Goal: Task Accomplishment & Management: Use online tool/utility

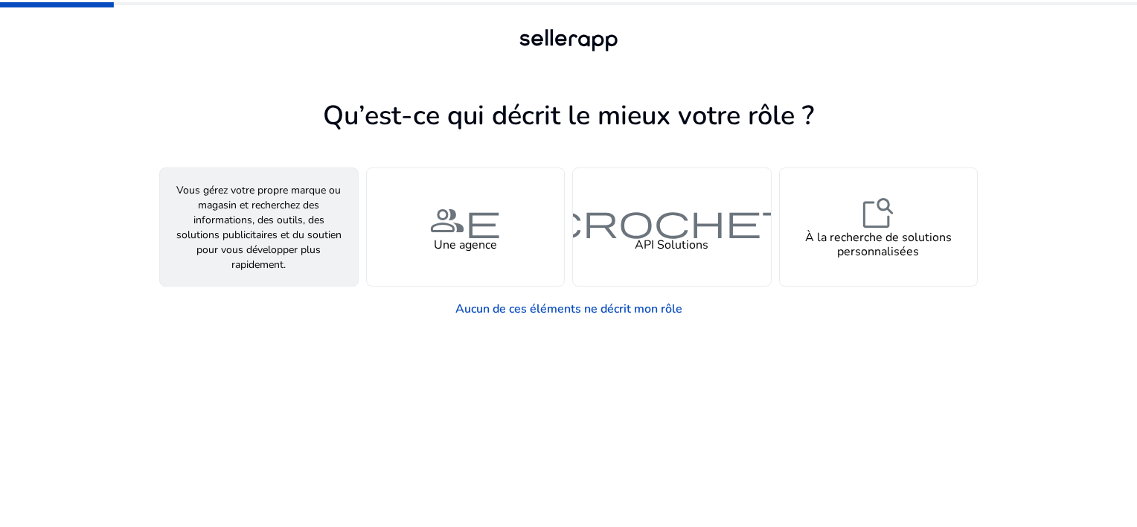
click at [267, 224] on span "personne" at bounding box center [258, 220] width 107 height 36
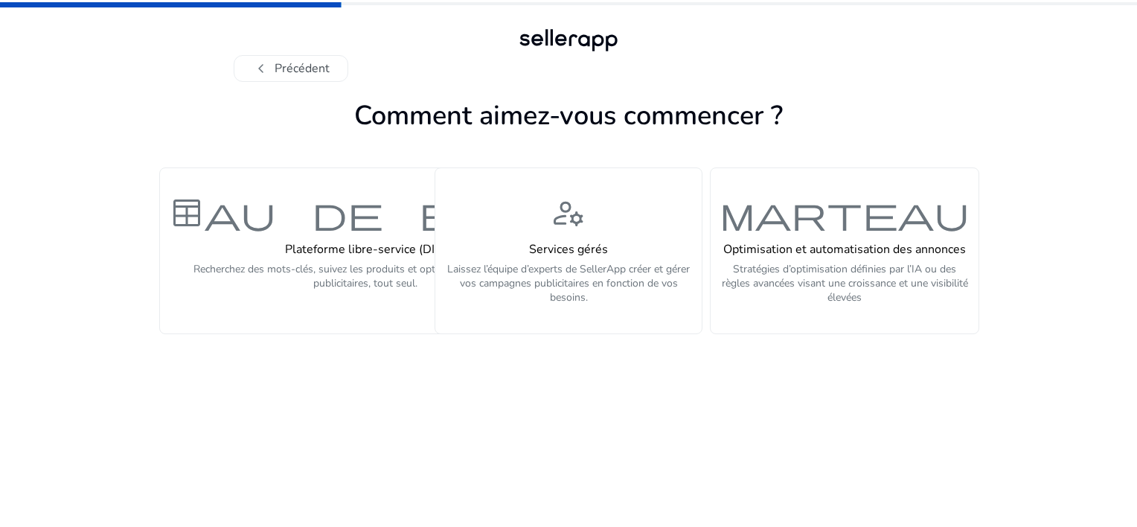
click at [267, 224] on span "tableau de bord" at bounding box center [365, 213] width 393 height 36
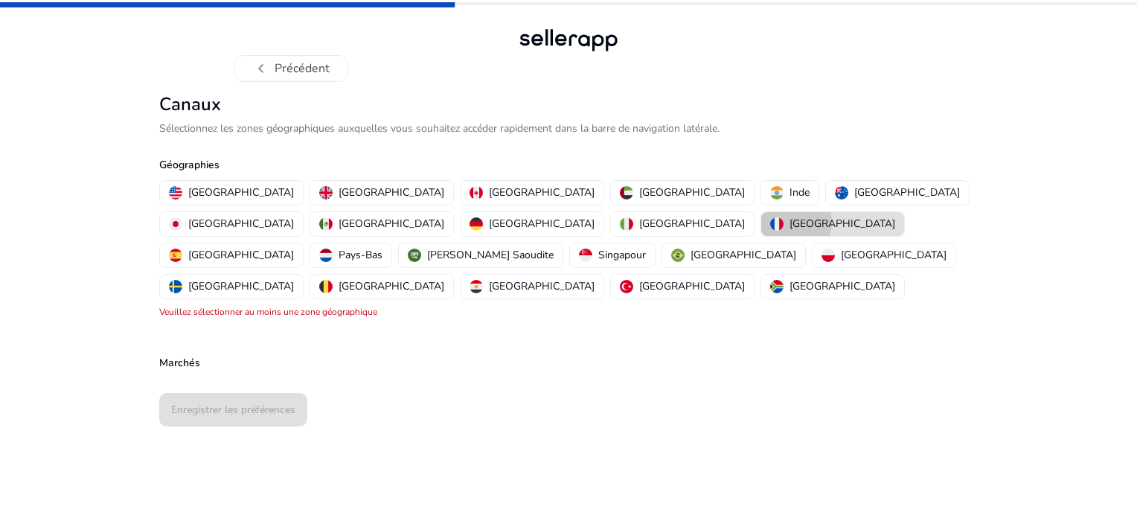
click at [789, 222] on p "[GEOGRAPHIC_DATA]" at bounding box center [842, 224] width 106 height 16
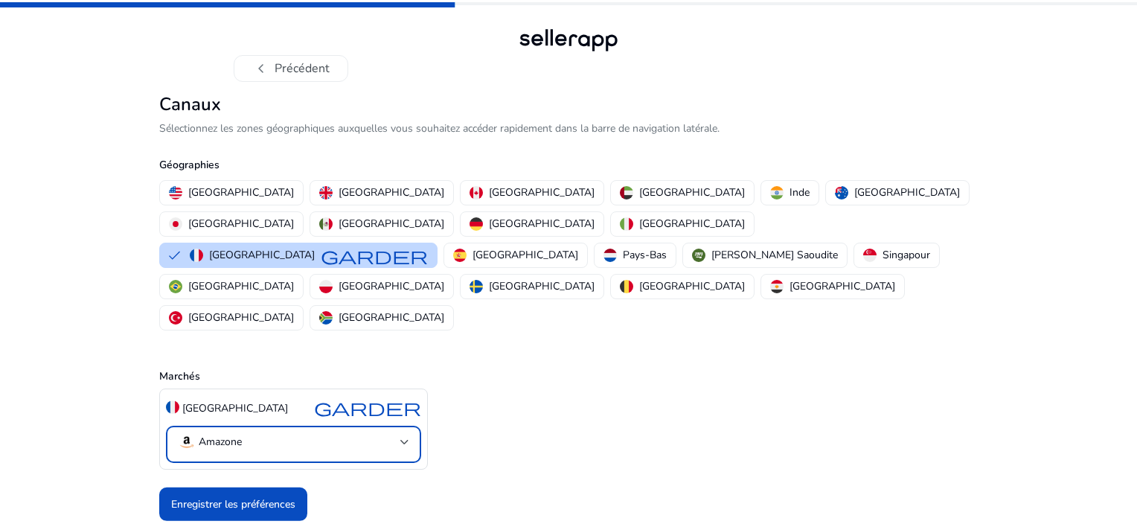
click at [385, 433] on mat-select-trigger "Amazone" at bounding box center [289, 442] width 222 height 18
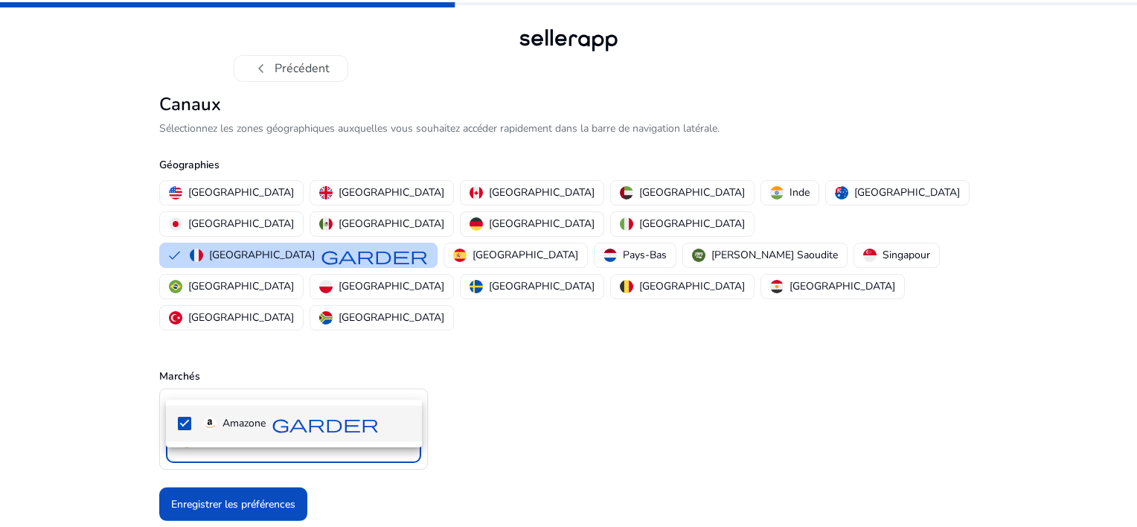
click at [385, 381] on div at bounding box center [568, 263] width 1137 height 527
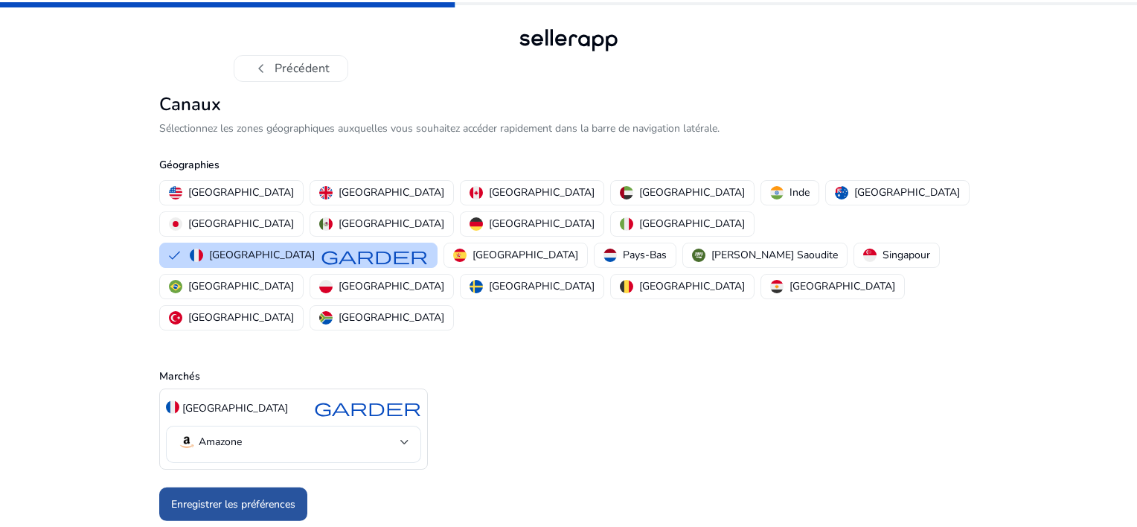
click at [260, 496] on font "Enregistrer les préférences" at bounding box center [233, 504] width 124 height 16
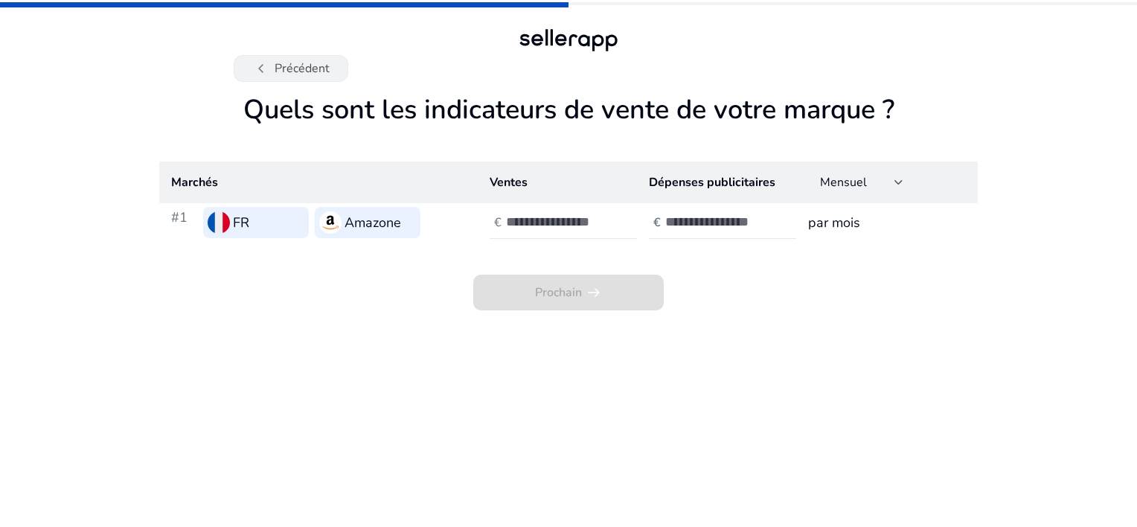
click at [294, 65] on font "Précédent" at bounding box center [302, 69] width 55 height 18
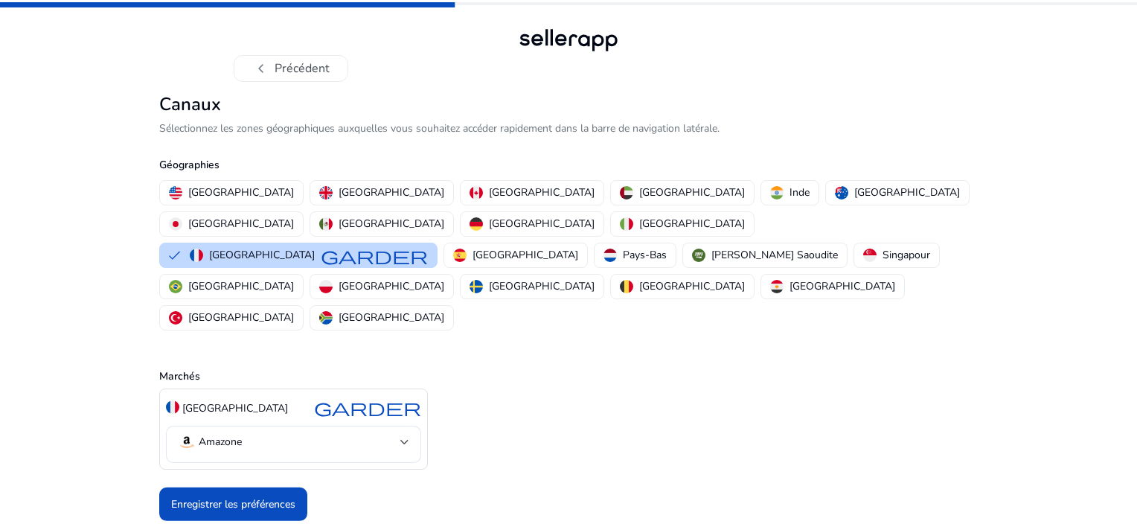
click at [294, 65] on font "Précédent" at bounding box center [302, 69] width 55 height 18
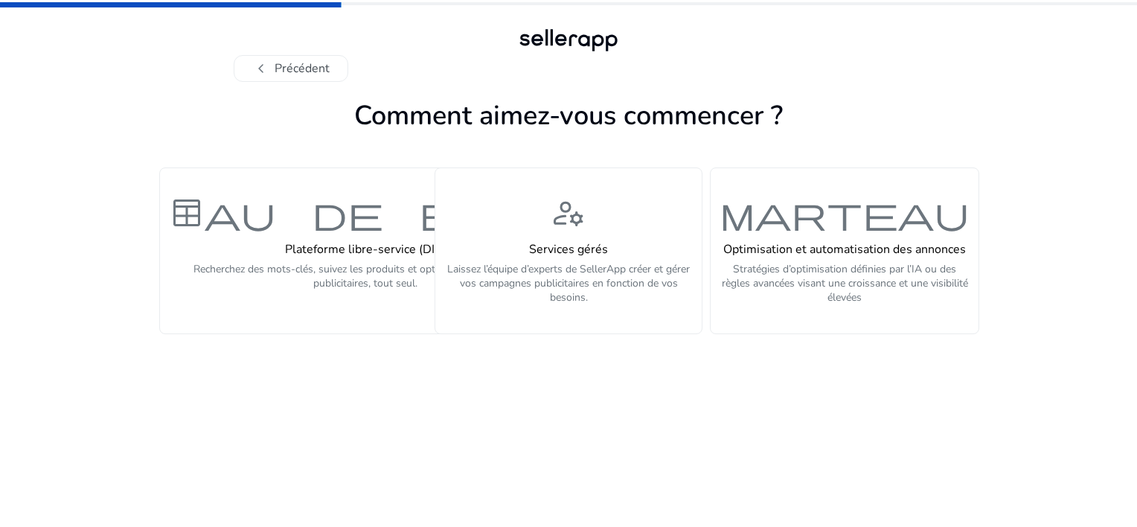
click at [294, 65] on font "Précédent" at bounding box center [302, 69] width 55 height 18
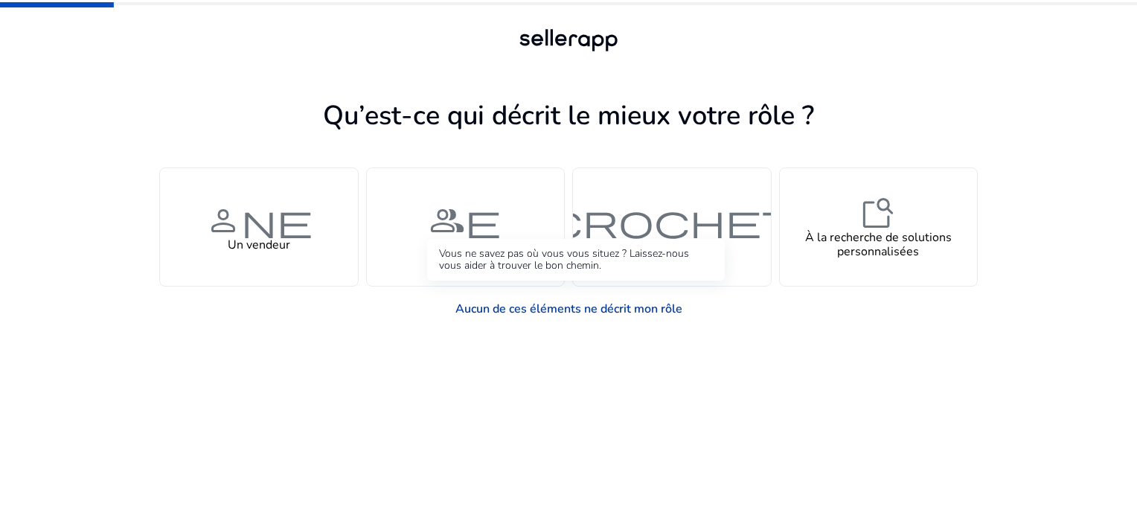
click at [620, 315] on link "Aucun de ces éléments ne décrit mon rôle" at bounding box center [568, 309] width 251 height 30
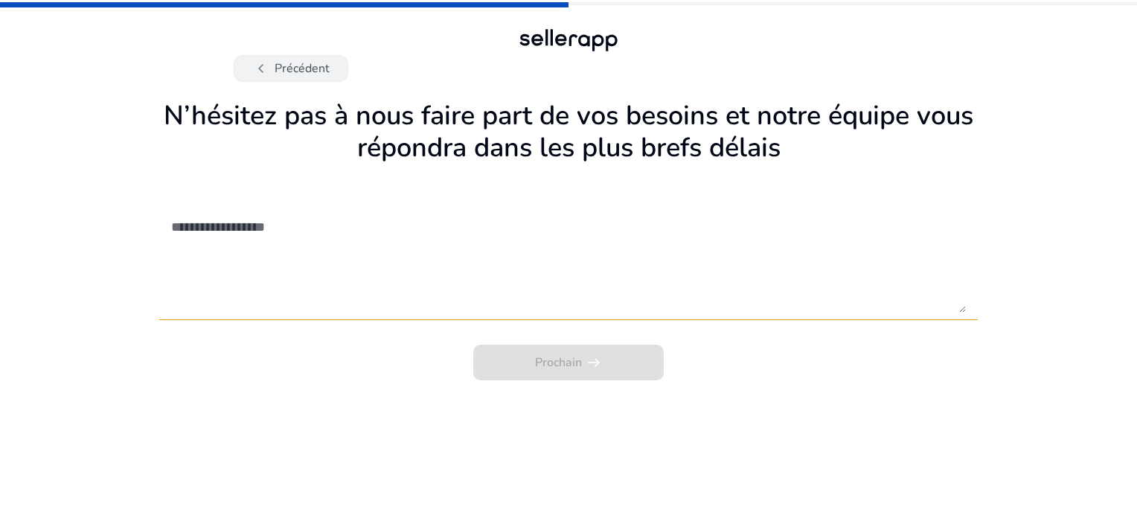
click at [319, 75] on font "Précédent" at bounding box center [302, 69] width 55 height 18
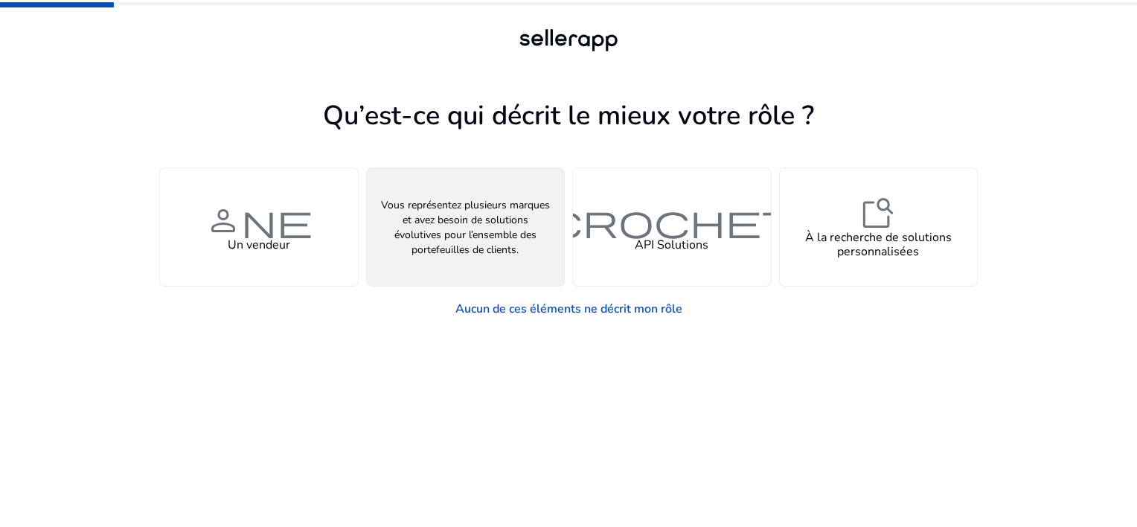
click at [515, 266] on div "groupe Une agence" at bounding box center [466, 227] width 198 height 118
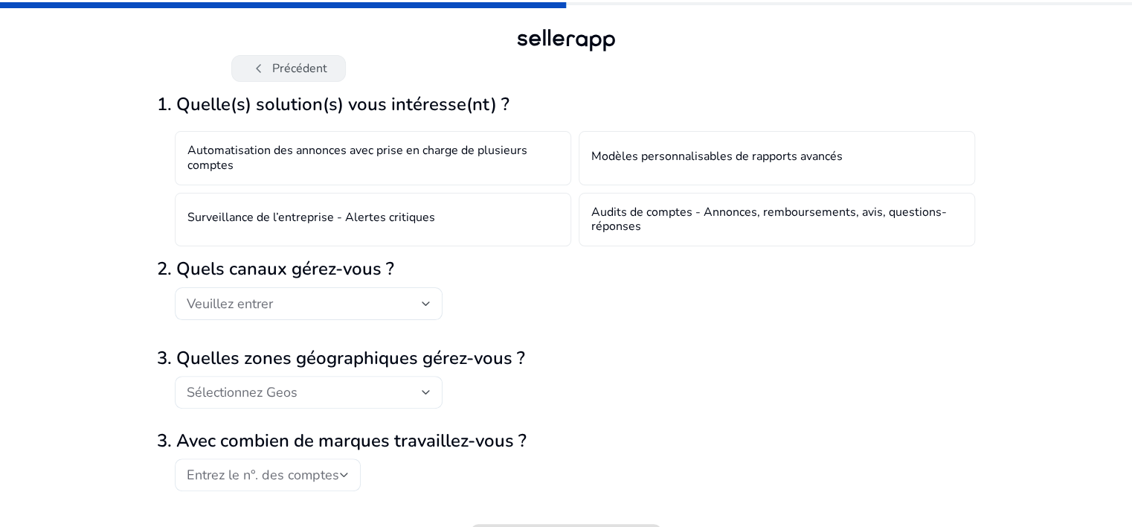
click at [263, 65] on span "chevron_left" at bounding box center [259, 69] width 18 height 18
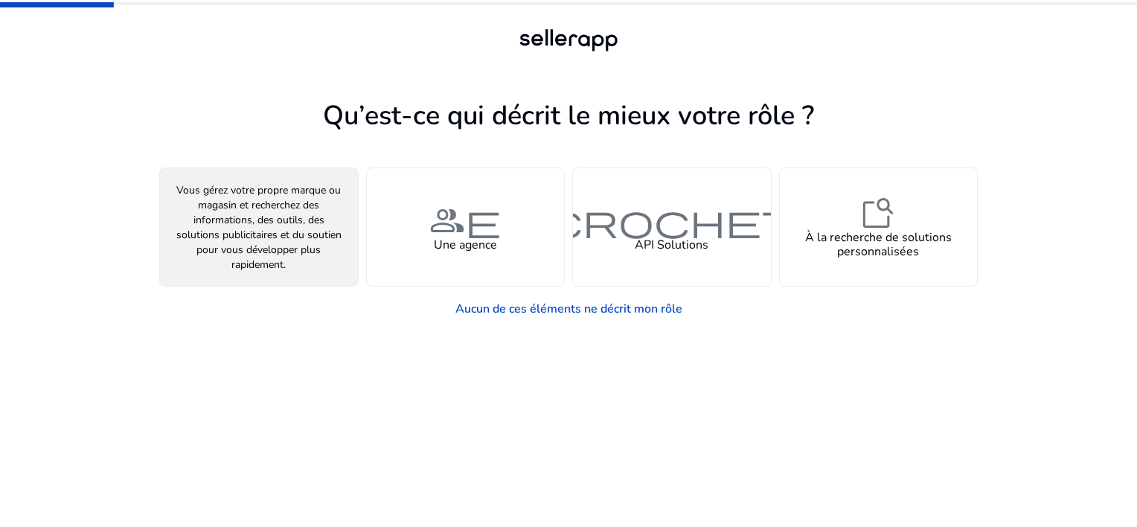
click at [281, 229] on span "personne" at bounding box center [258, 220] width 107 height 36
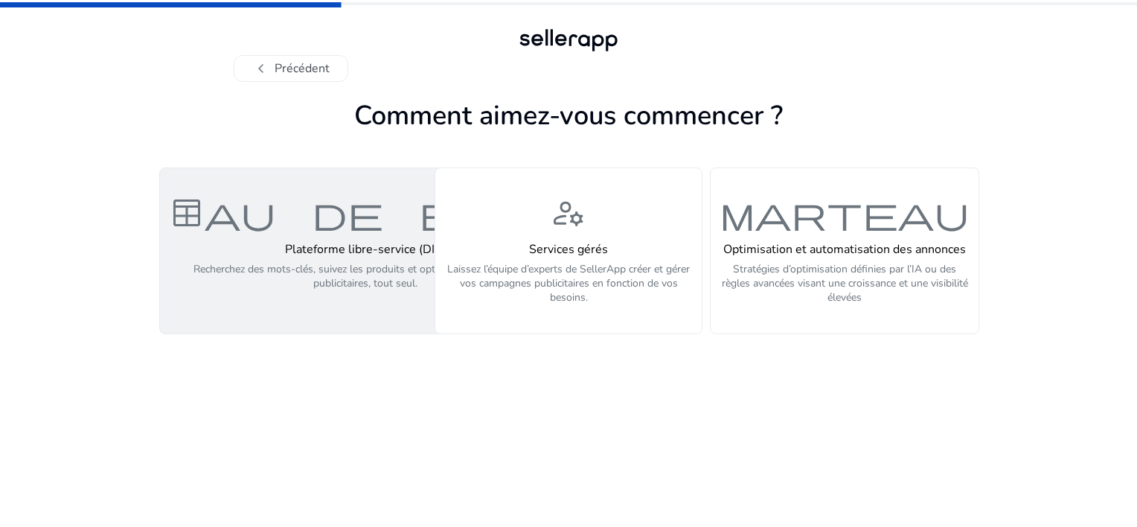
click at [318, 257] on div "Plateforme libre-service (DIY) Recherchez des mots-clés, suivez les produits et…" at bounding box center [365, 275] width 393 height 64
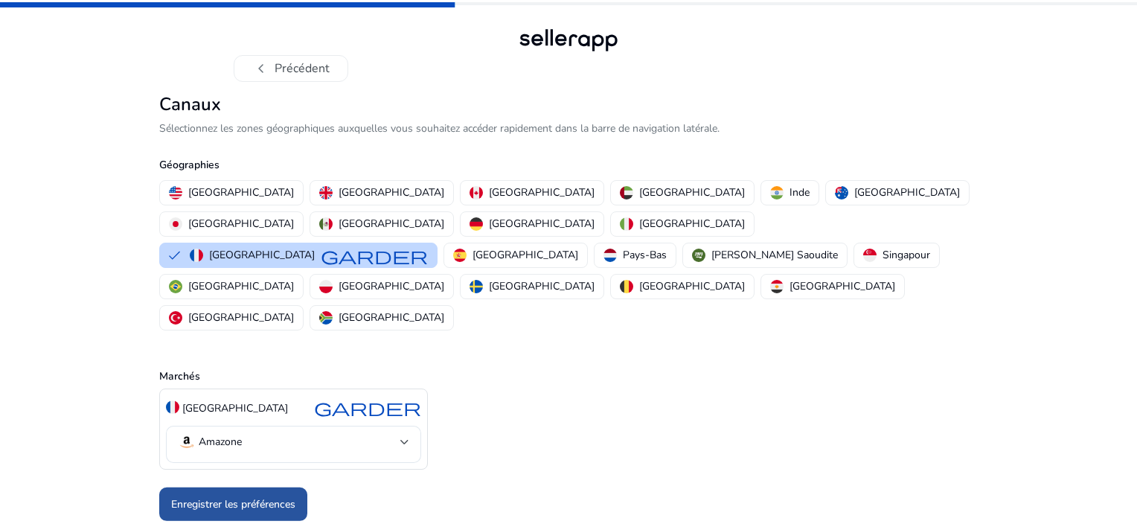
click at [277, 496] on font "Enregistrer les préférences" at bounding box center [233, 504] width 124 height 16
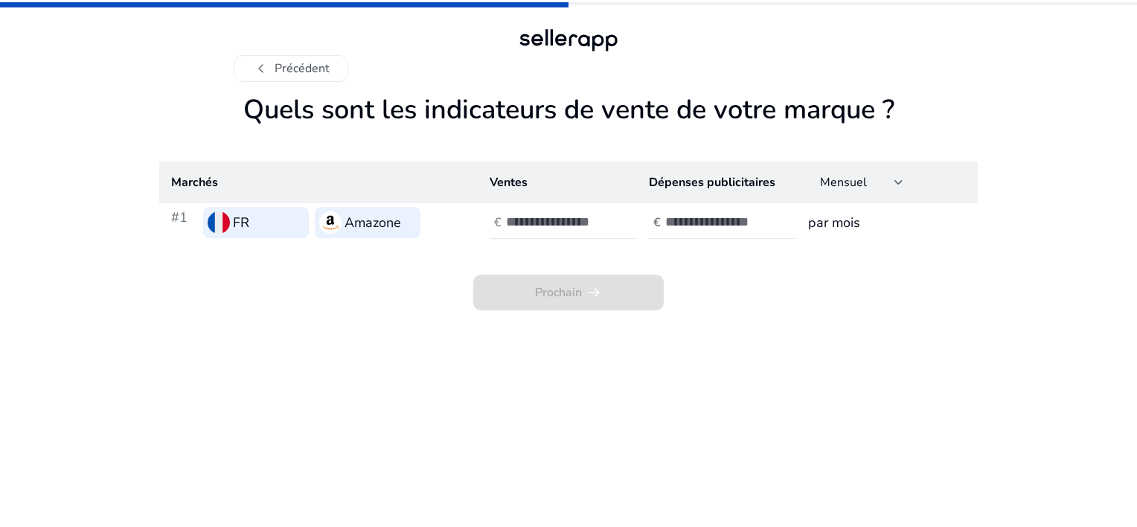
click at [574, 219] on input "number" at bounding box center [556, 222] width 100 height 16
click at [726, 213] on div at bounding box center [732, 222] width 134 height 33
click at [892, 188] on div "Mensuel" at bounding box center [857, 182] width 74 height 16
click at [892, 188] on div at bounding box center [568, 263] width 1137 height 527
click at [272, 68] on button "chevron_left Précédent" at bounding box center [291, 68] width 115 height 27
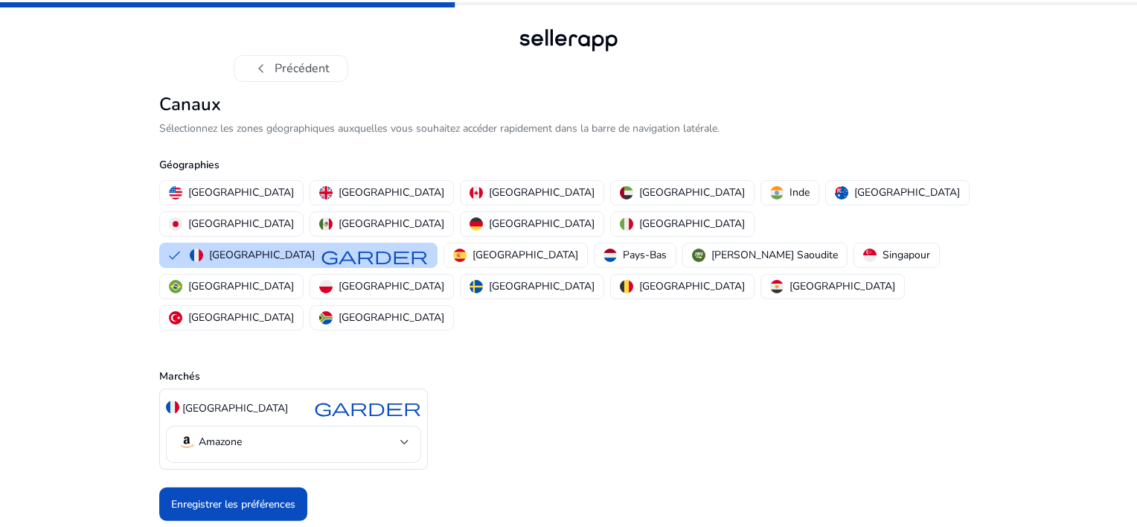
click at [272, 68] on button "chevron_left Précédent" at bounding box center [291, 68] width 115 height 27
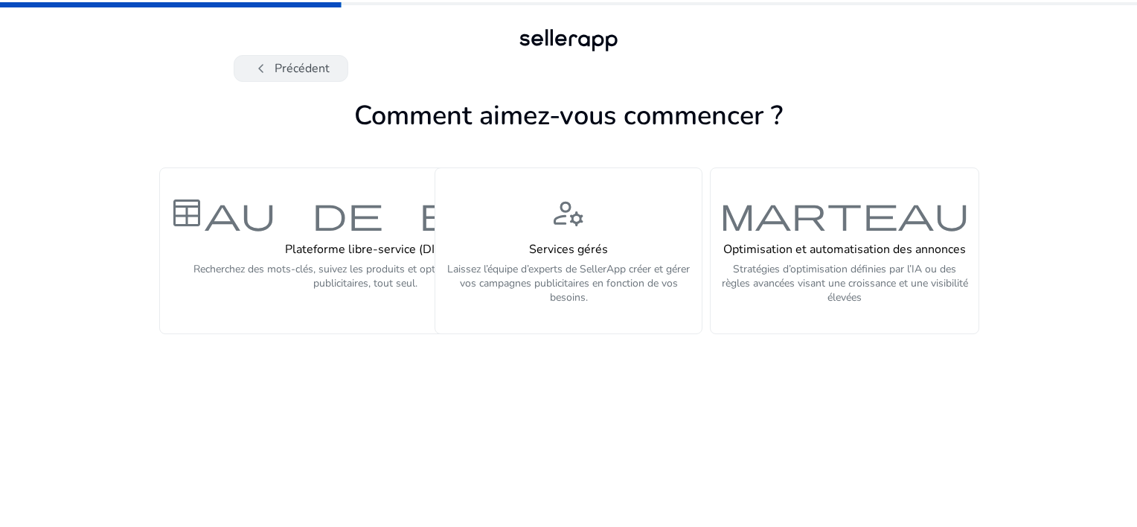
click at [272, 65] on button "chevron_left Précédent" at bounding box center [291, 68] width 115 height 27
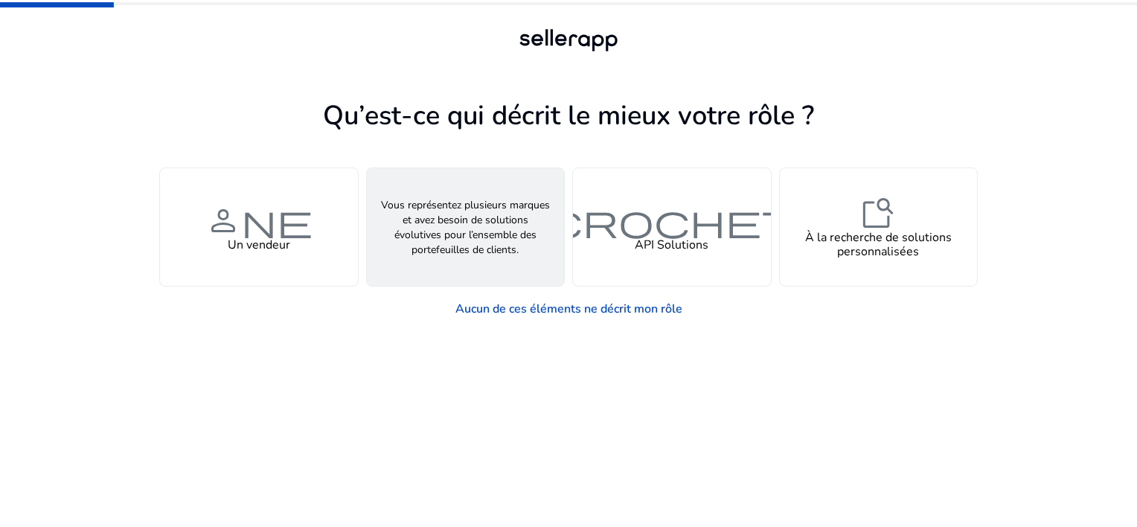
click at [496, 254] on div "groupe Une agence" at bounding box center [466, 227] width 198 height 118
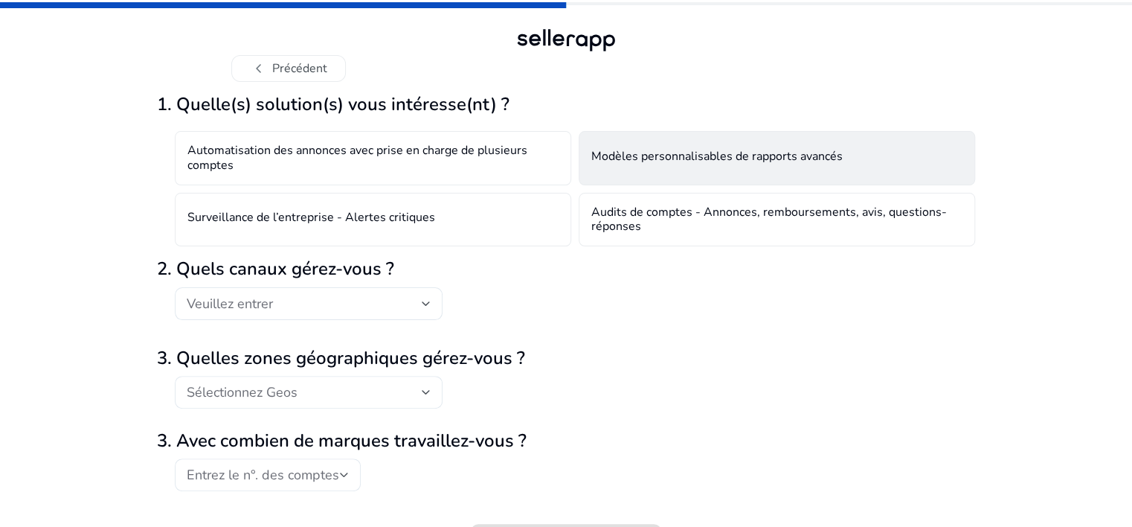
click at [685, 152] on h4 "Modèles personnalisables de rapports avancés" at bounding box center [717, 159] width 251 height 18
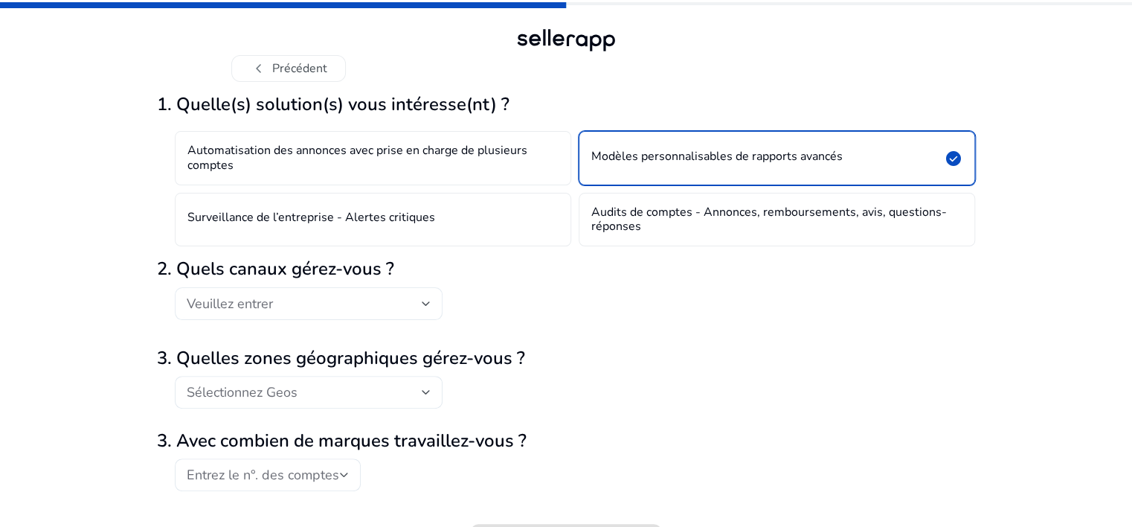
click at [425, 306] on div at bounding box center [426, 304] width 9 height 18
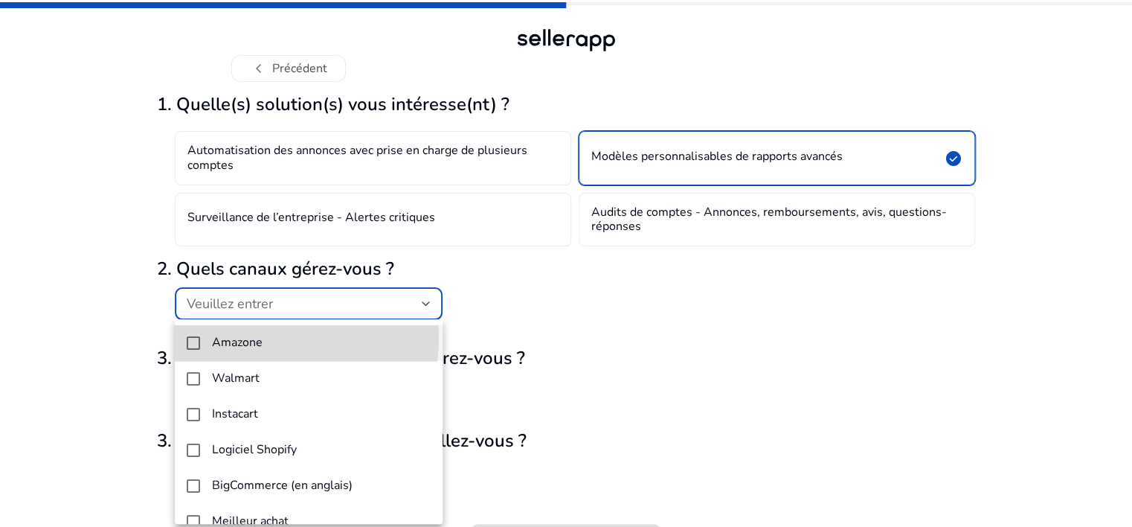
click at [262, 338] on span "Amazone" at bounding box center [321, 343] width 219 height 14
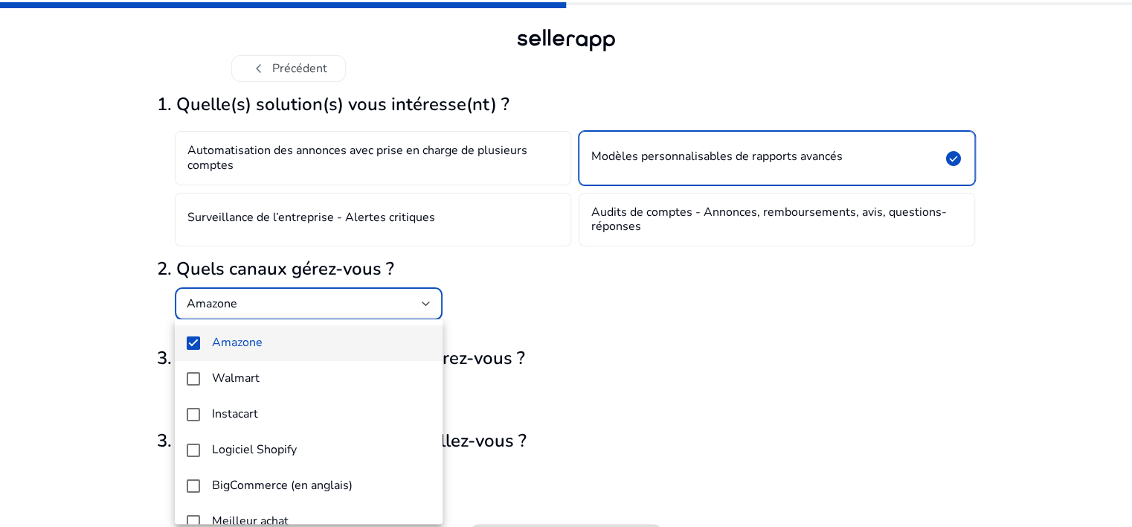
click at [1057, 303] on div at bounding box center [566, 263] width 1132 height 527
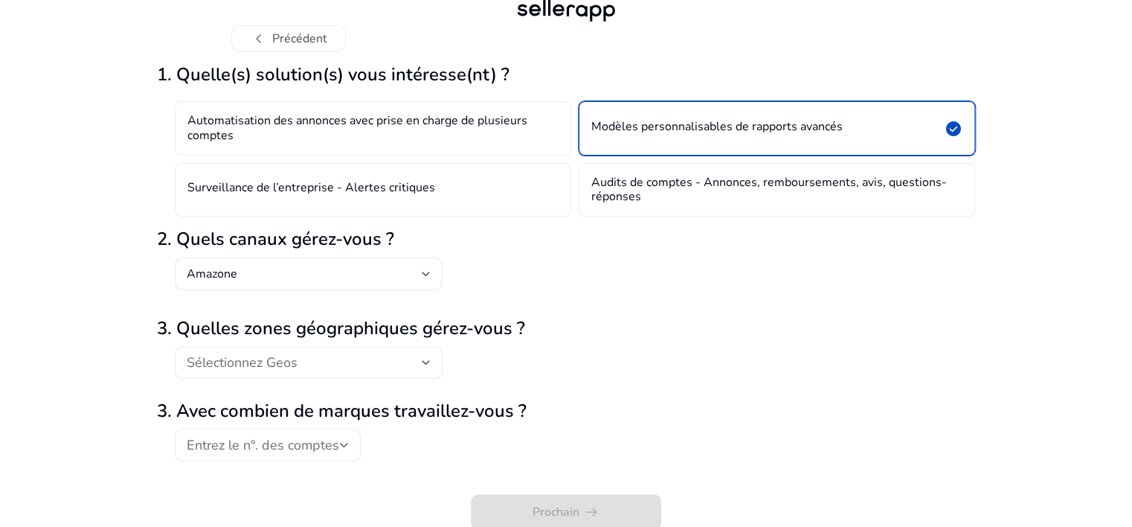
scroll to position [33, 0]
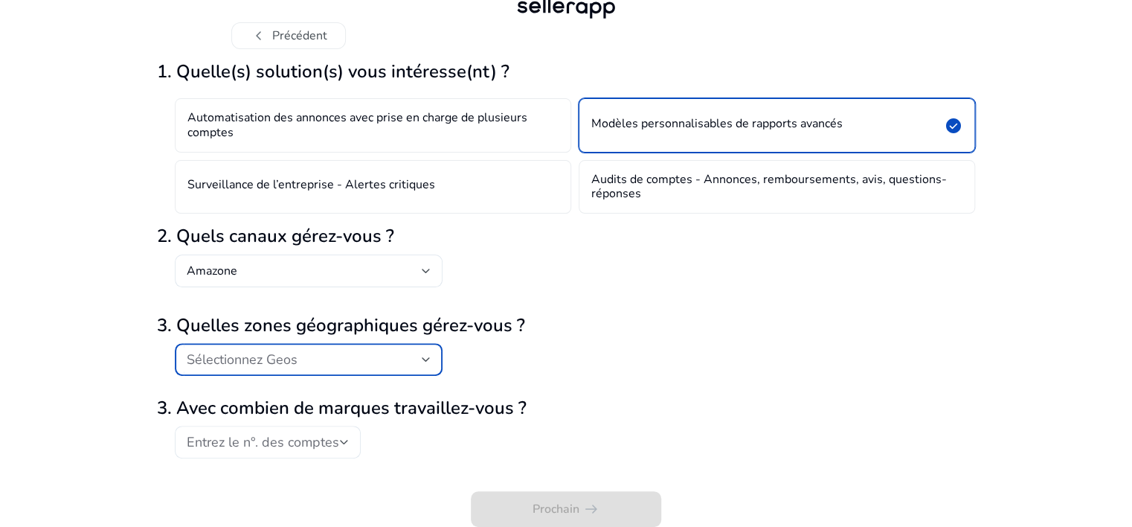
click at [402, 366] on div "Sélectionnez Geos" at bounding box center [304, 359] width 235 height 16
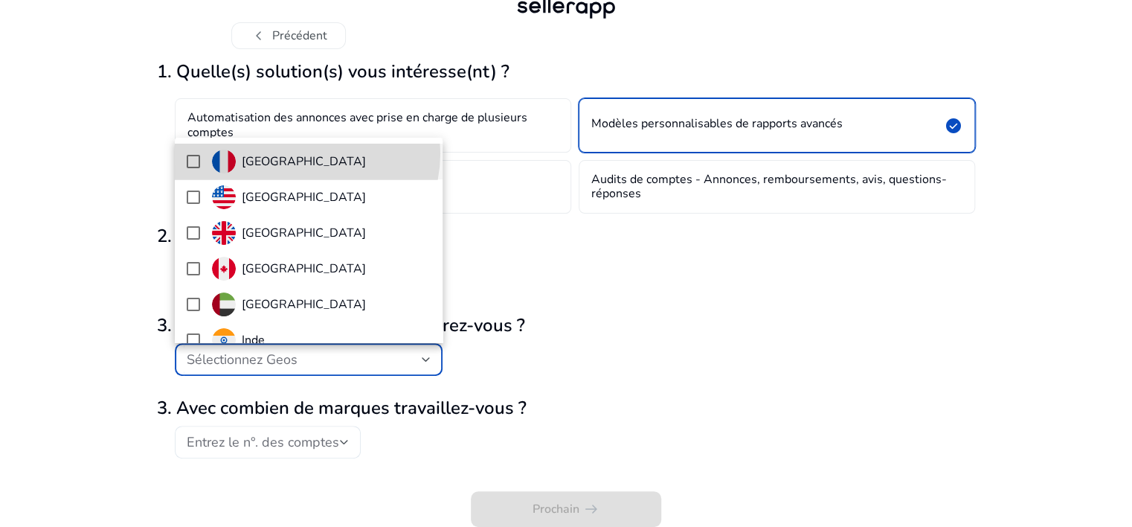
click at [304, 153] on span "[GEOGRAPHIC_DATA]" at bounding box center [321, 162] width 219 height 24
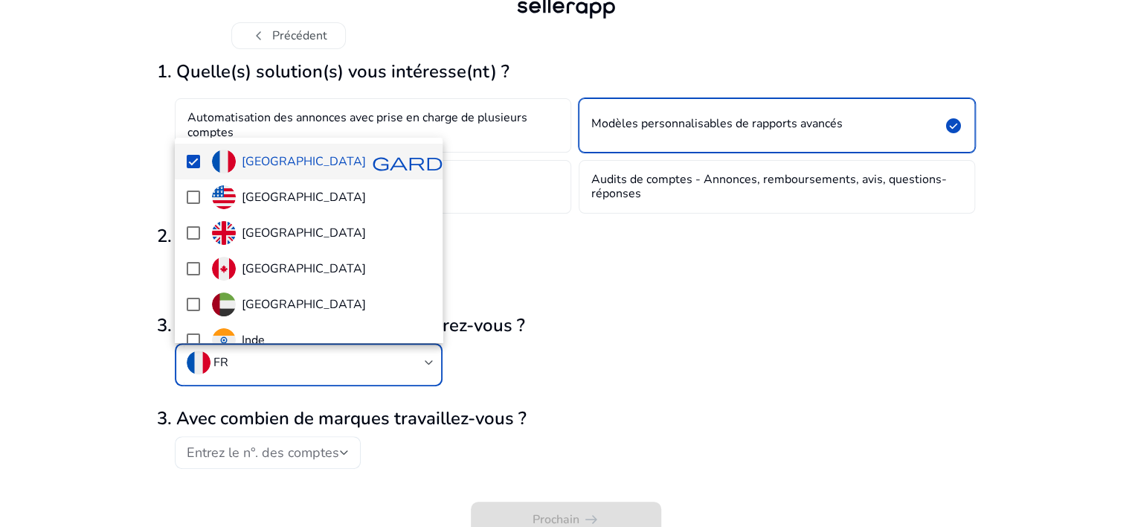
click at [337, 455] on div at bounding box center [566, 263] width 1132 height 527
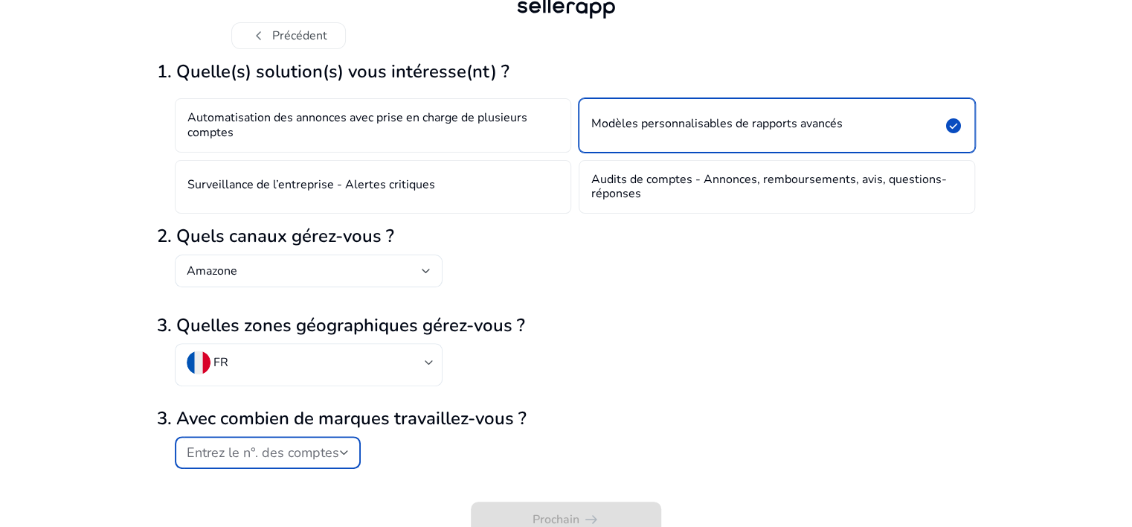
click at [337, 455] on div "Entrez le n°. des comptes" at bounding box center [263, 452] width 153 height 16
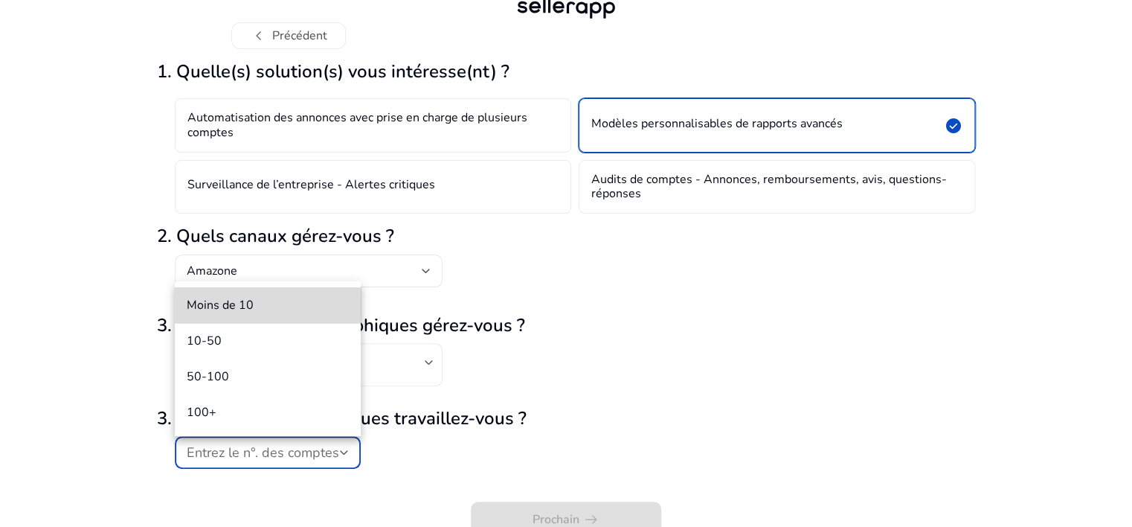
click at [259, 298] on span "Moins de 10" at bounding box center [268, 305] width 162 height 16
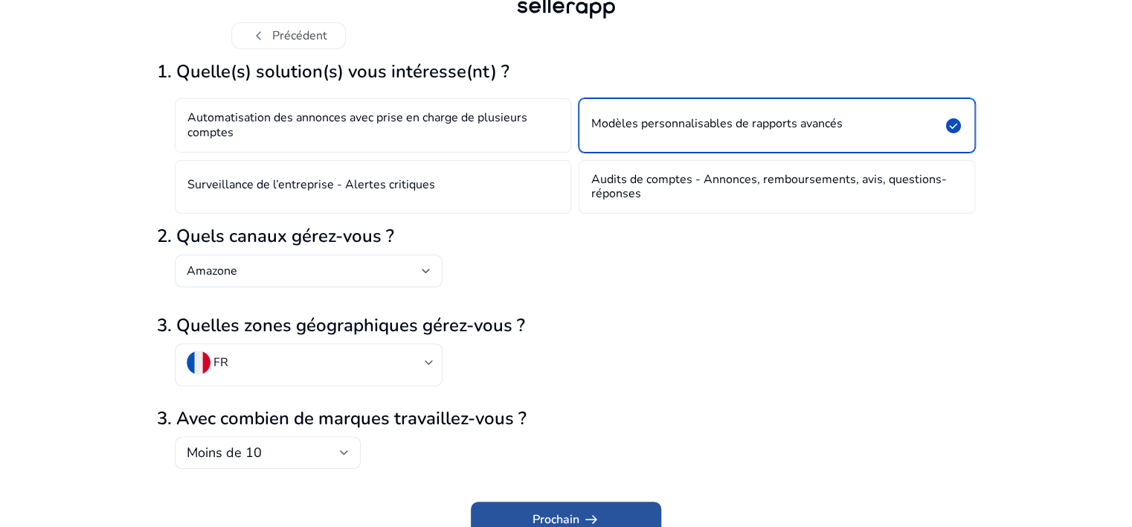
click at [577, 525] on font "Prochain" at bounding box center [556, 519] width 47 height 18
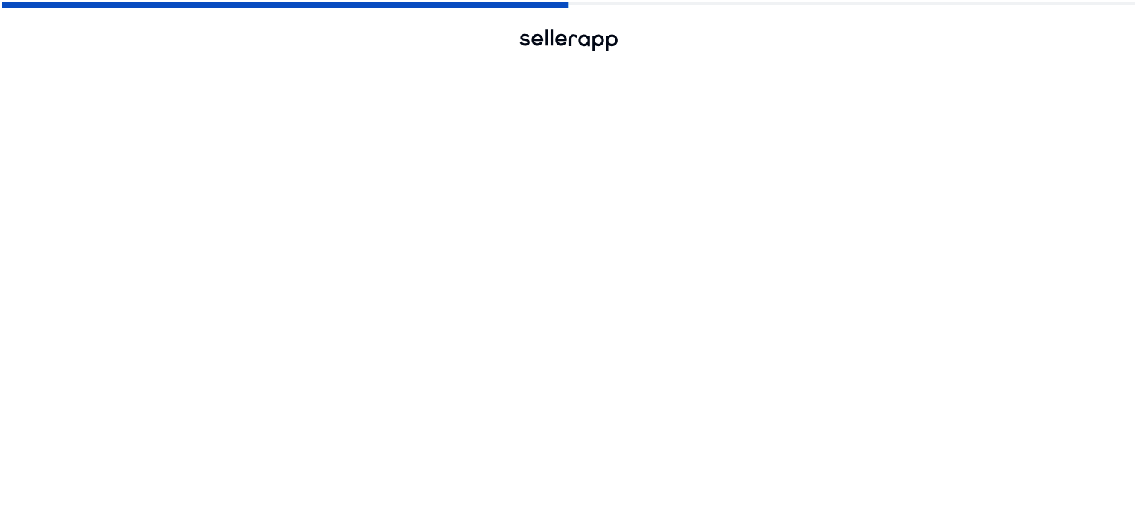
scroll to position [0, 0]
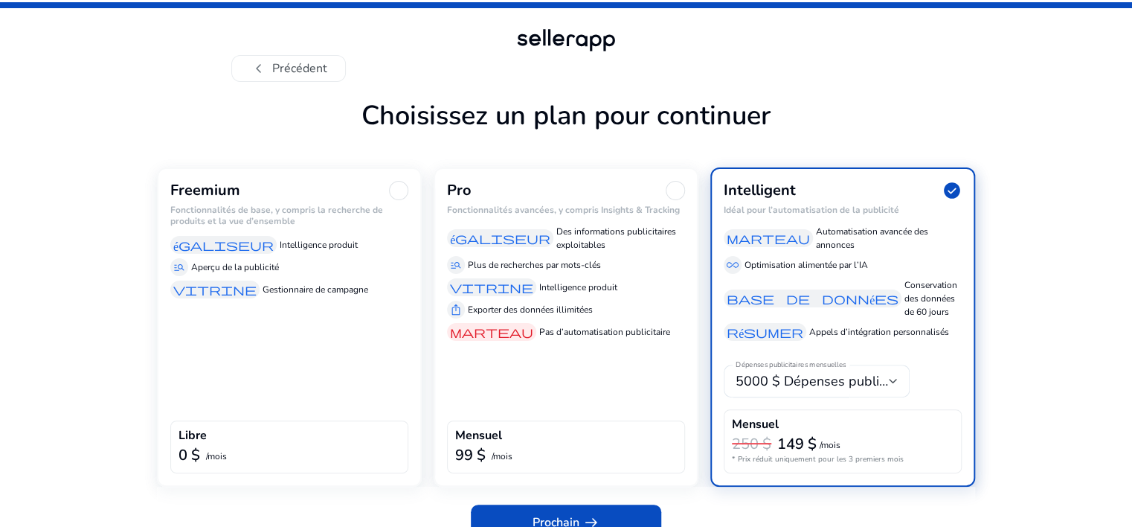
click at [372, 225] on h6 "Fonctionnalités de base, y compris la recherche de produits et la vue d’ensemble" at bounding box center [289, 216] width 238 height 22
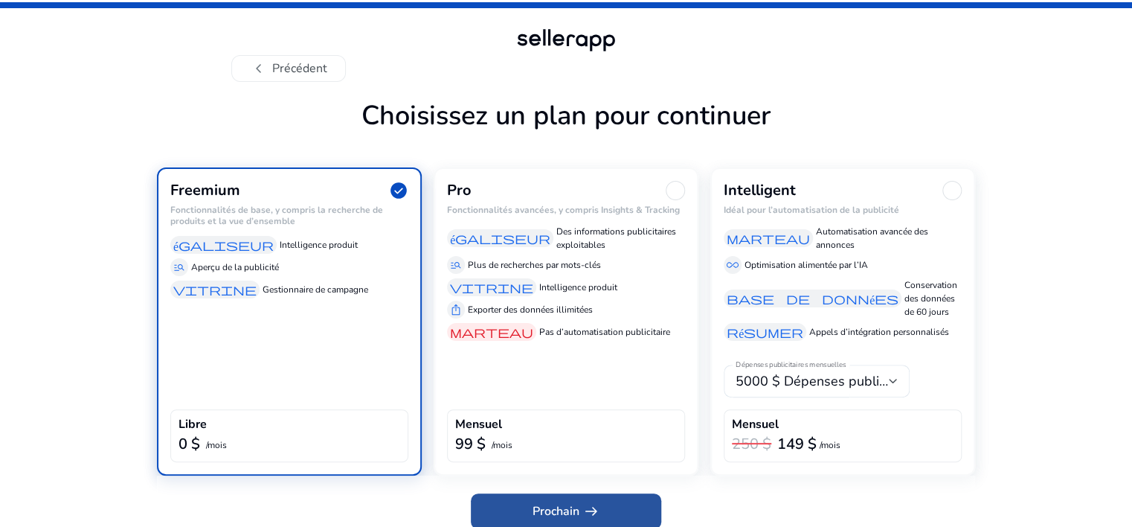
click at [560, 506] on font "Prochain" at bounding box center [556, 511] width 47 height 18
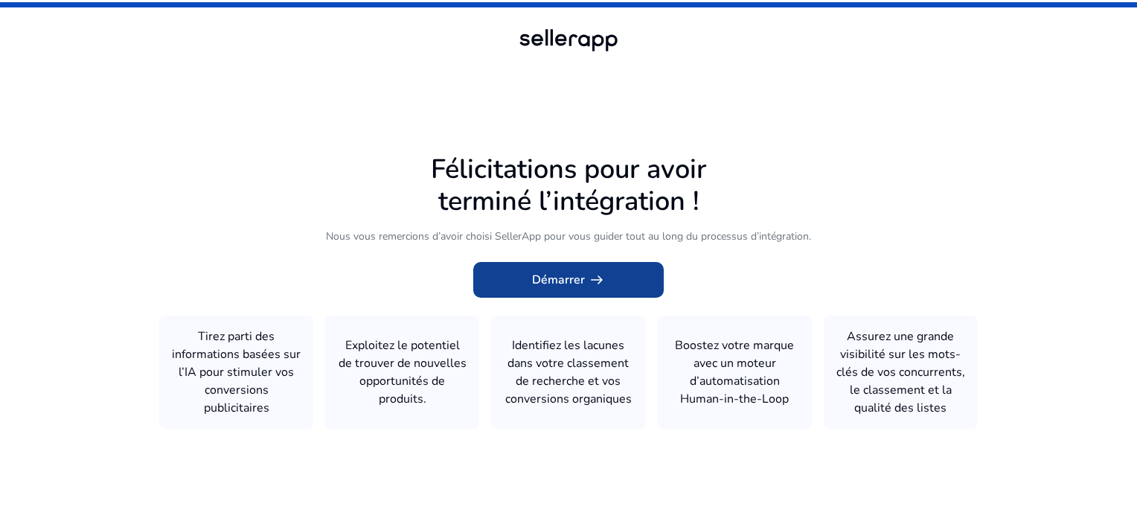
click at [569, 275] on font "Démarrer" at bounding box center [558, 280] width 53 height 18
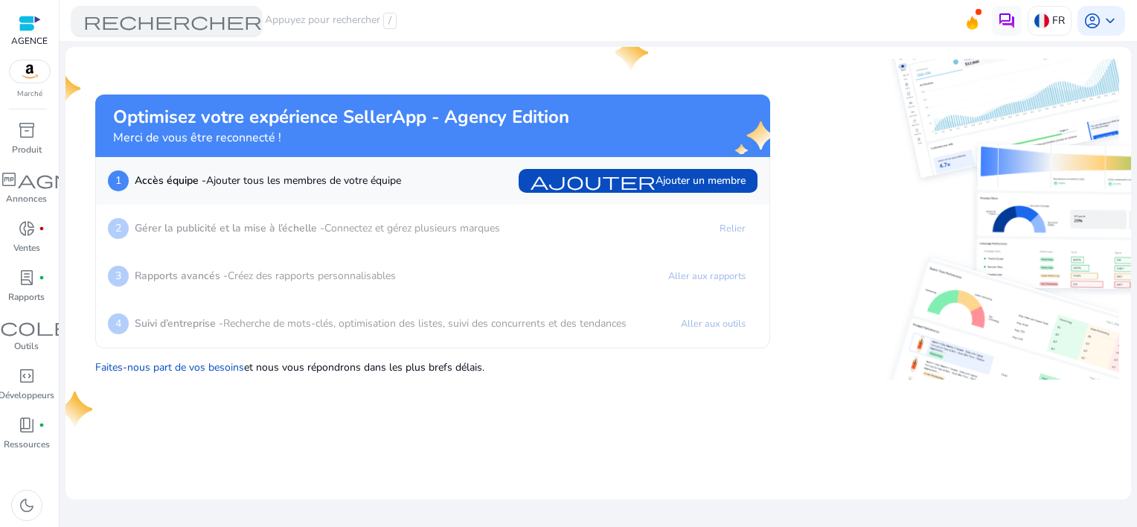
click at [238, 20] on span "rechercher" at bounding box center [172, 21] width 179 height 18
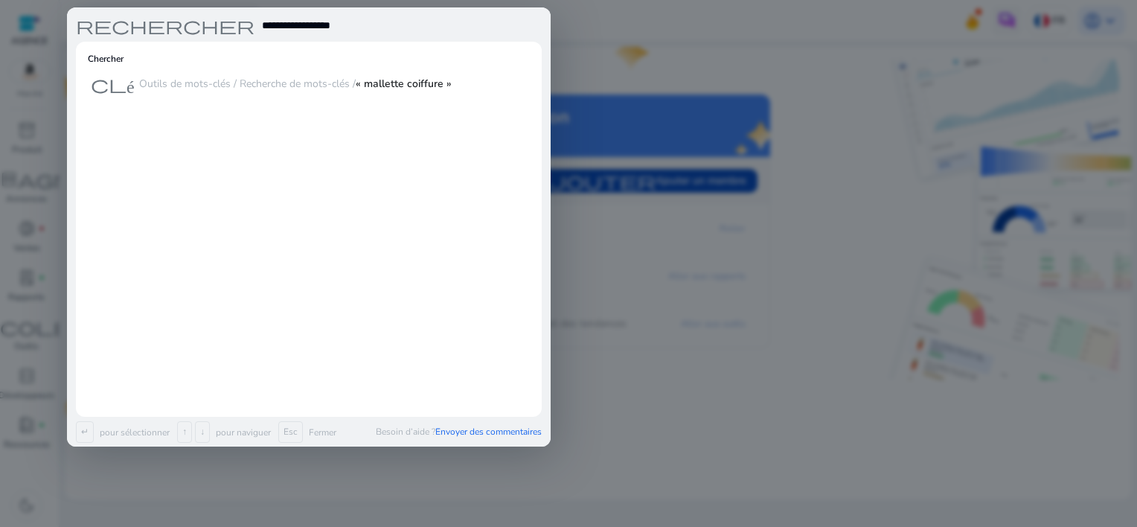
type input "**********"
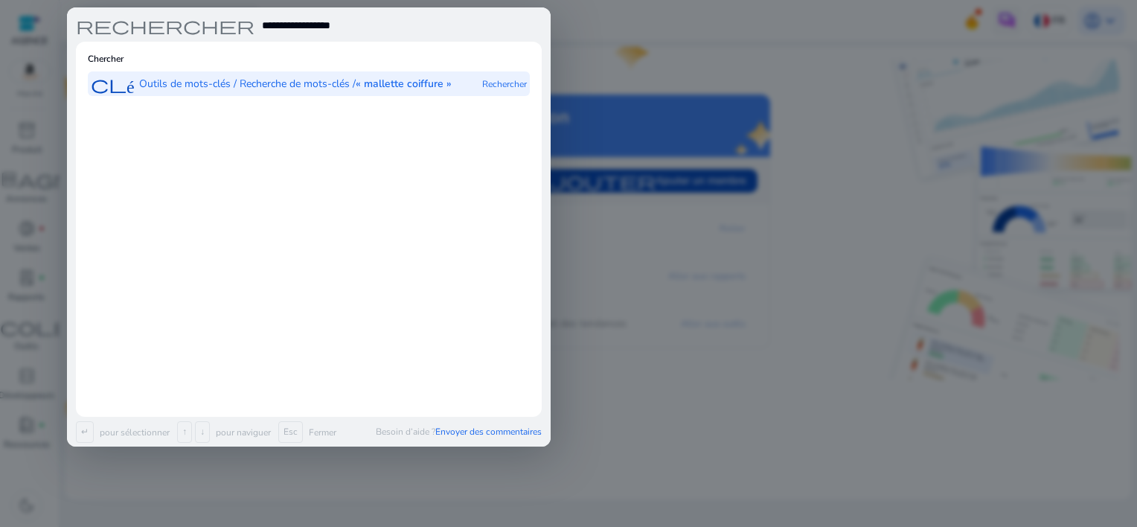
click at [184, 79] on p "Outils de mots-clés / Recherche de mots-clés / « mallette coiffure »" at bounding box center [295, 84] width 313 height 15
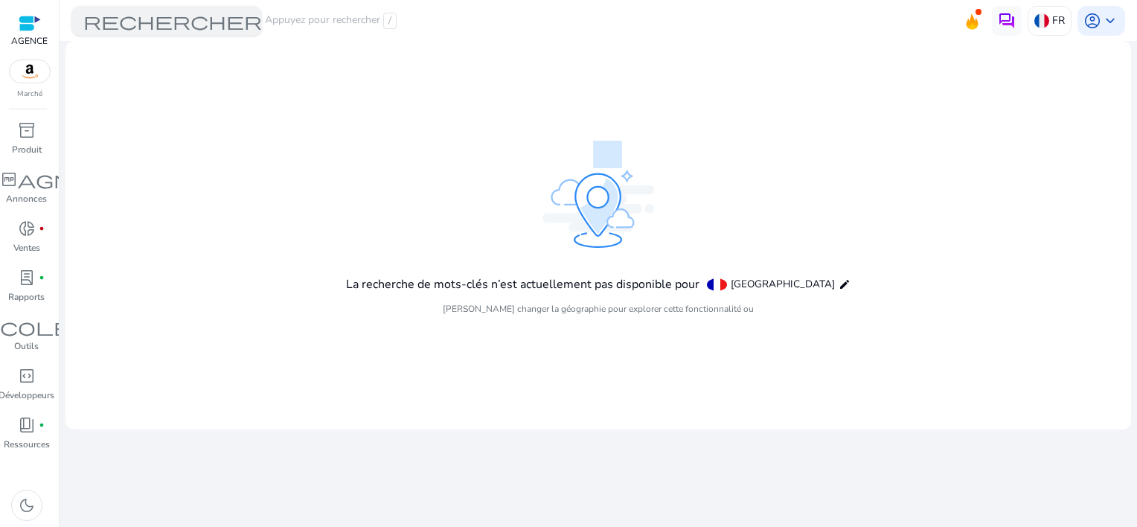
click at [315, 15] on font "Appuyez pour rechercher" at bounding box center [322, 21] width 115 height 16
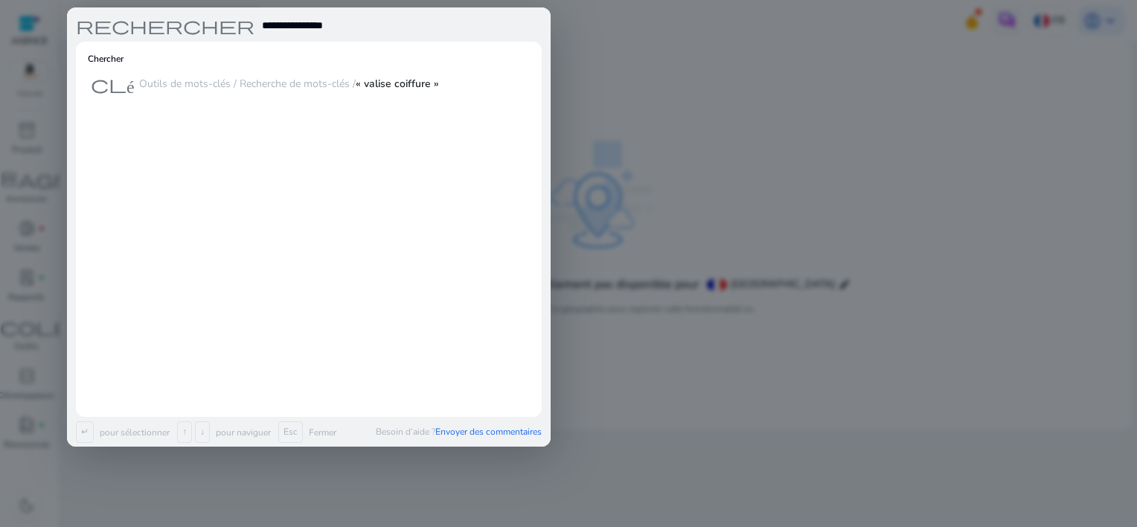
type input "**********"
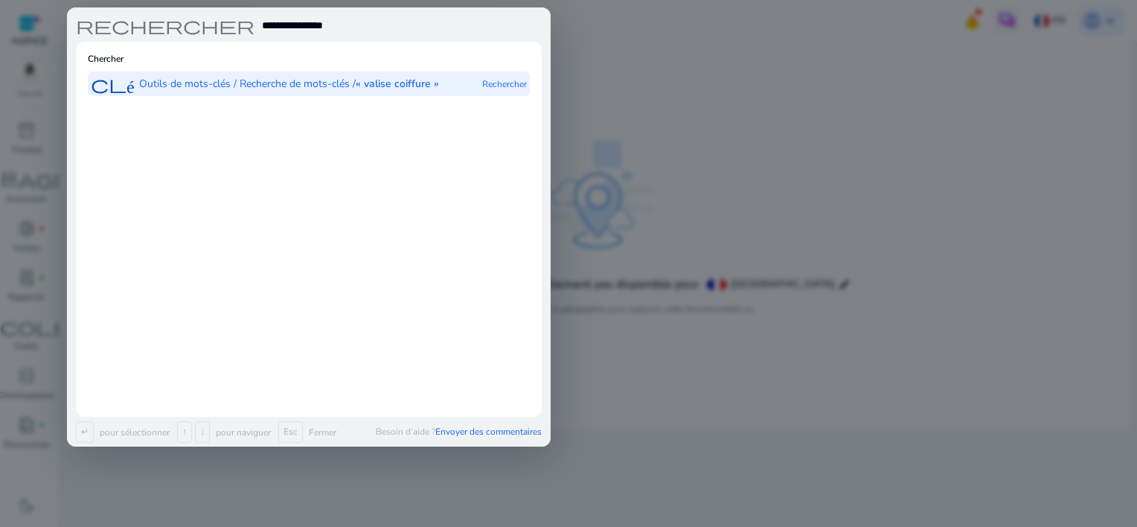
click at [360, 94] on div "clé Outils de mots-clés / Recherche de mots-clés / « valise coiffure »" at bounding box center [265, 83] width 348 height 25
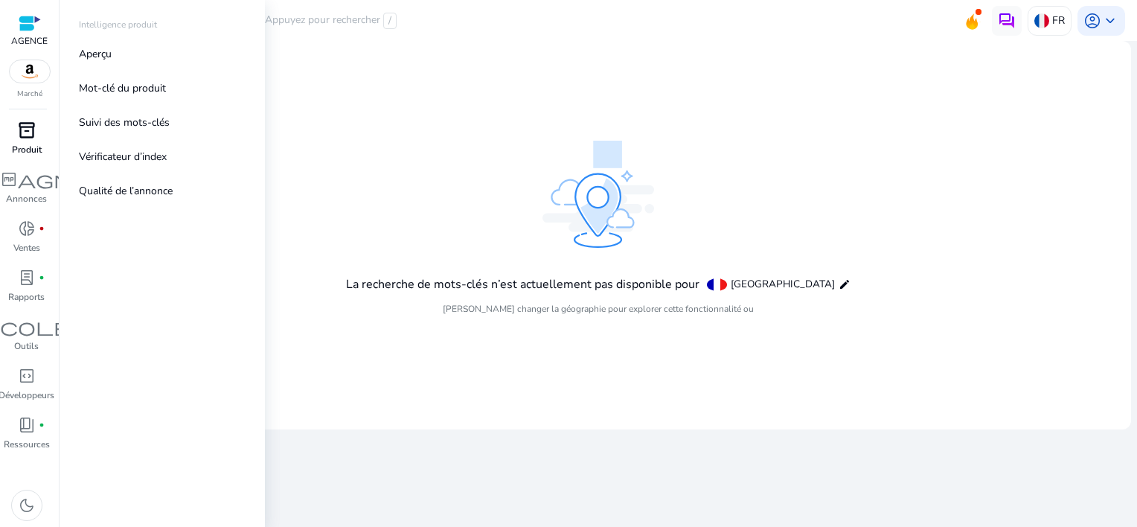
click at [25, 130] on span "inventory_2" at bounding box center [27, 130] width 18 height 18
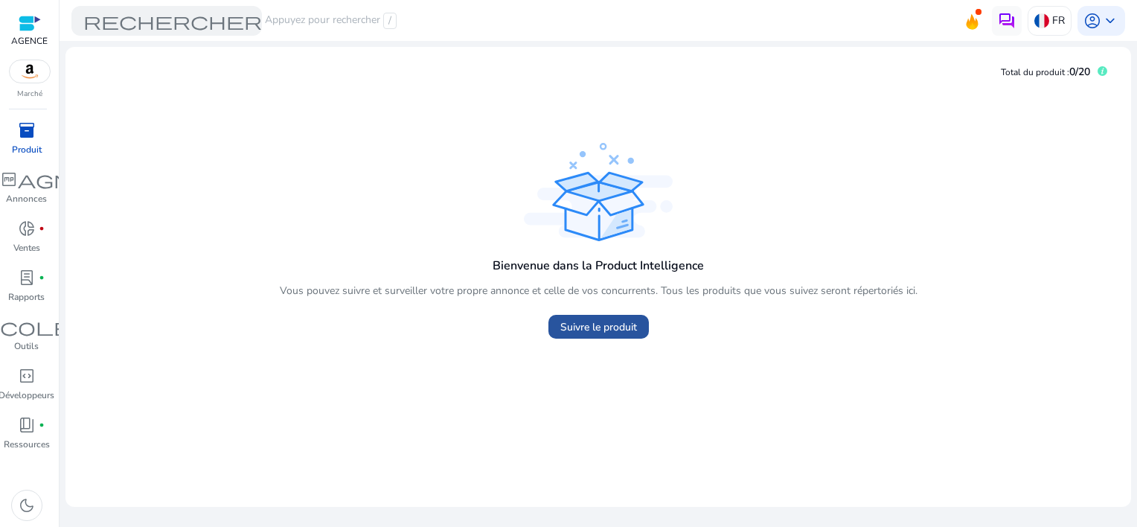
click at [611, 327] on span "Suivre le produit" at bounding box center [598, 327] width 77 height 16
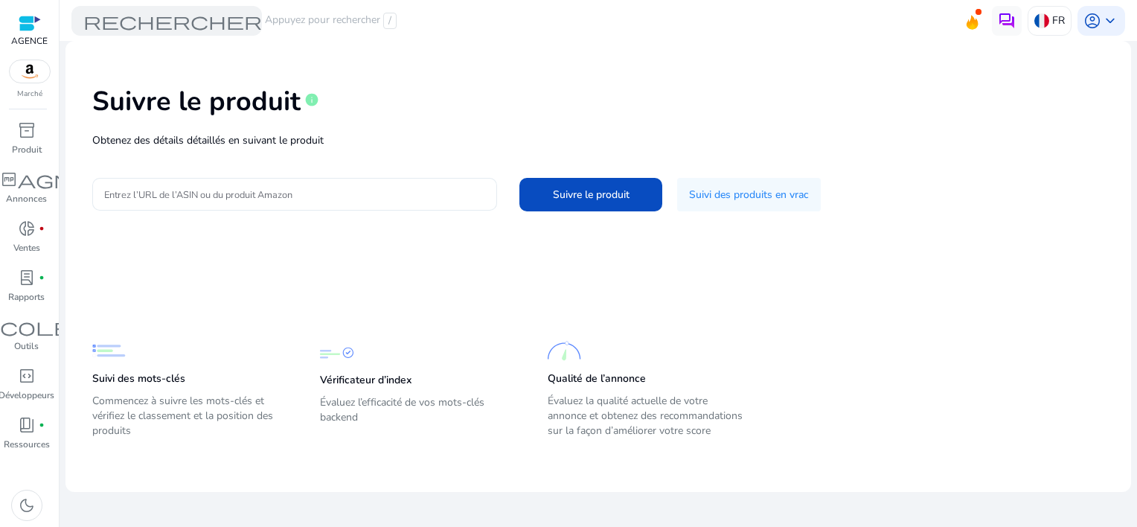
click at [241, 202] on div at bounding box center [294, 194] width 381 height 33
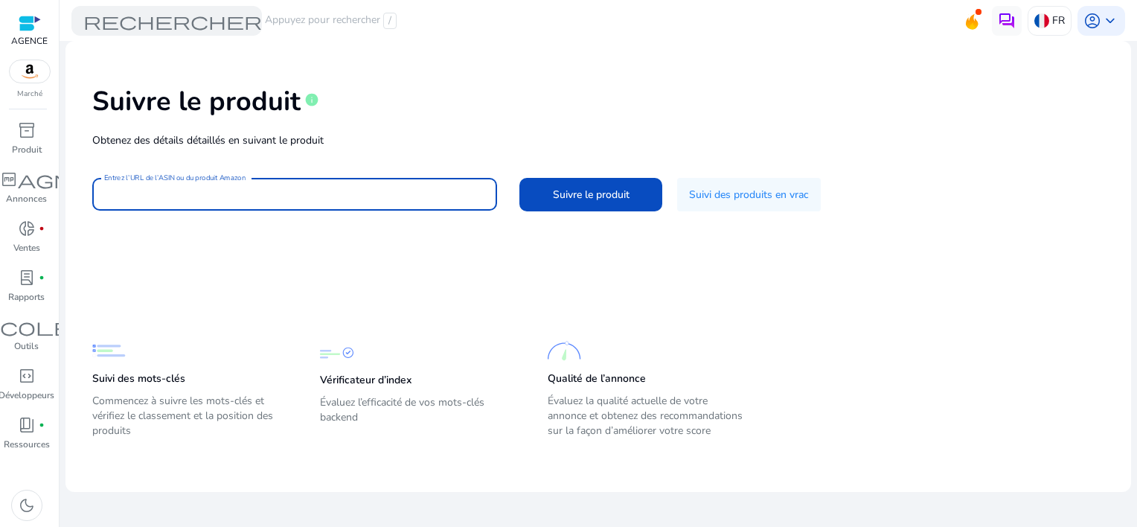
drag, startPoint x: 241, startPoint y: 202, endPoint x: 199, endPoint y: 186, distance: 45.5
click at [199, 186] on input "Entrez l’URL de l’ASIN ou du produit Amazon" at bounding box center [294, 194] width 381 height 16
paste input "**********"
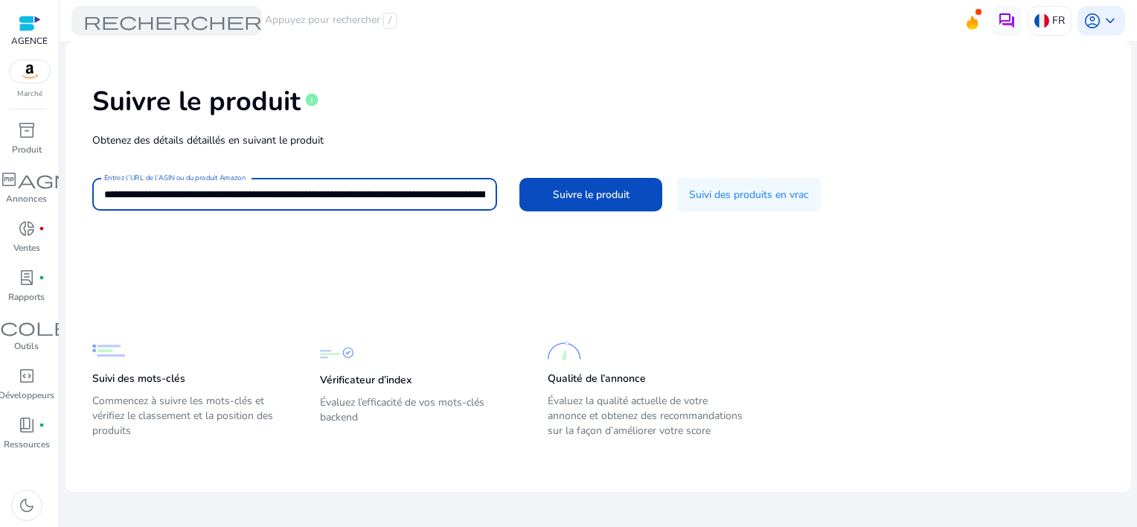
scroll to position [0, 3623]
type input "**********"
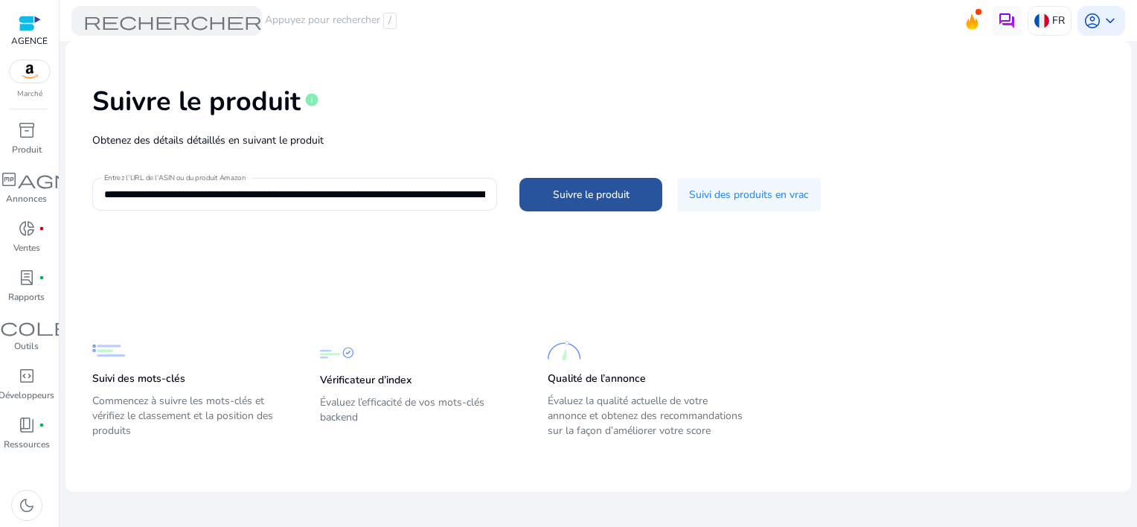
click at [584, 202] on span at bounding box center [590, 194] width 143 height 36
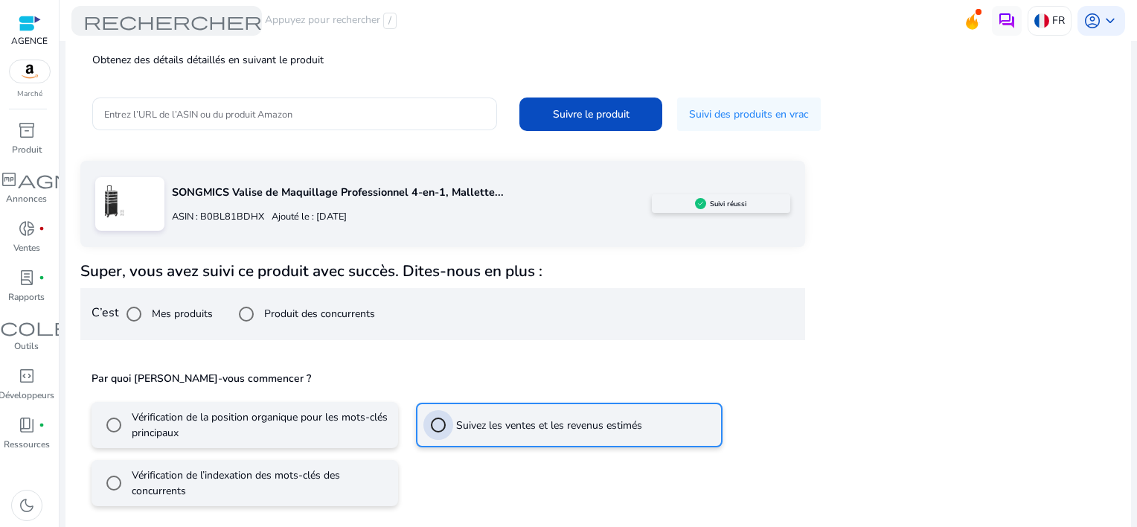
scroll to position [147, 0]
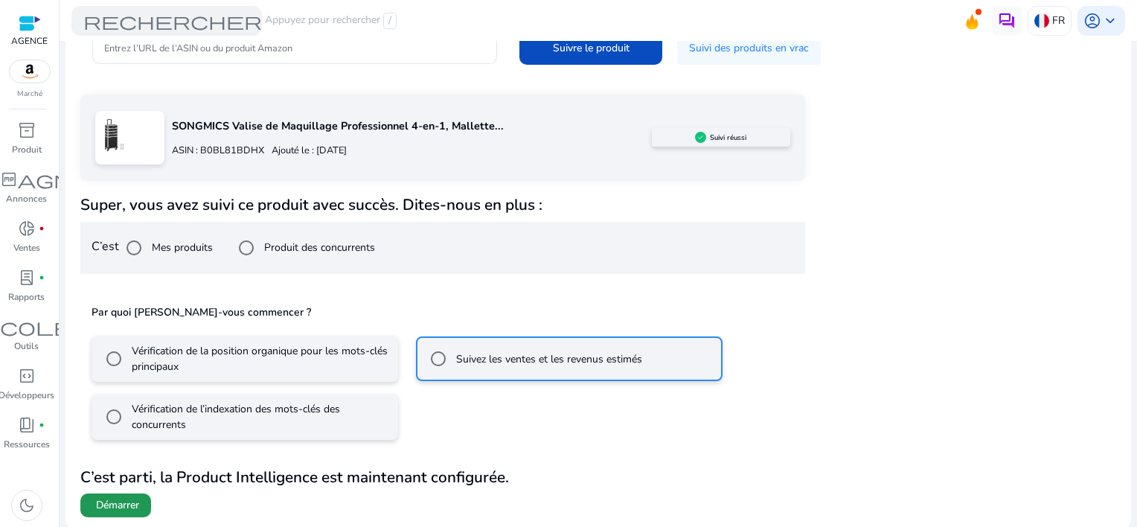
click at [128, 499] on span "Démarrer" at bounding box center [117, 505] width 43 height 15
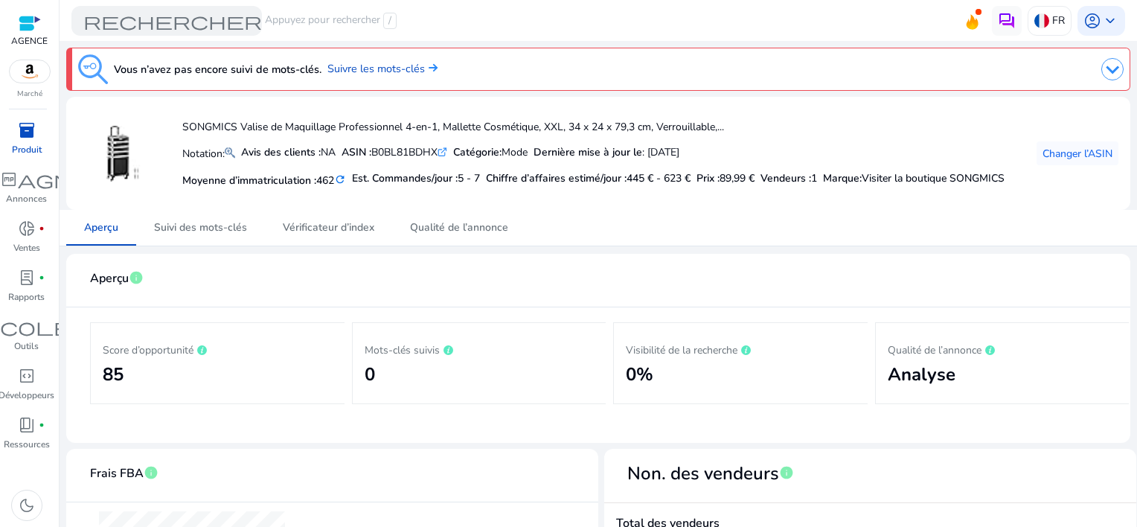
click at [345, 173] on mat-icon "refresh" at bounding box center [340, 180] width 12 height 14
click at [215, 233] on span "Suivi des mots-clés" at bounding box center [200, 227] width 93 height 10
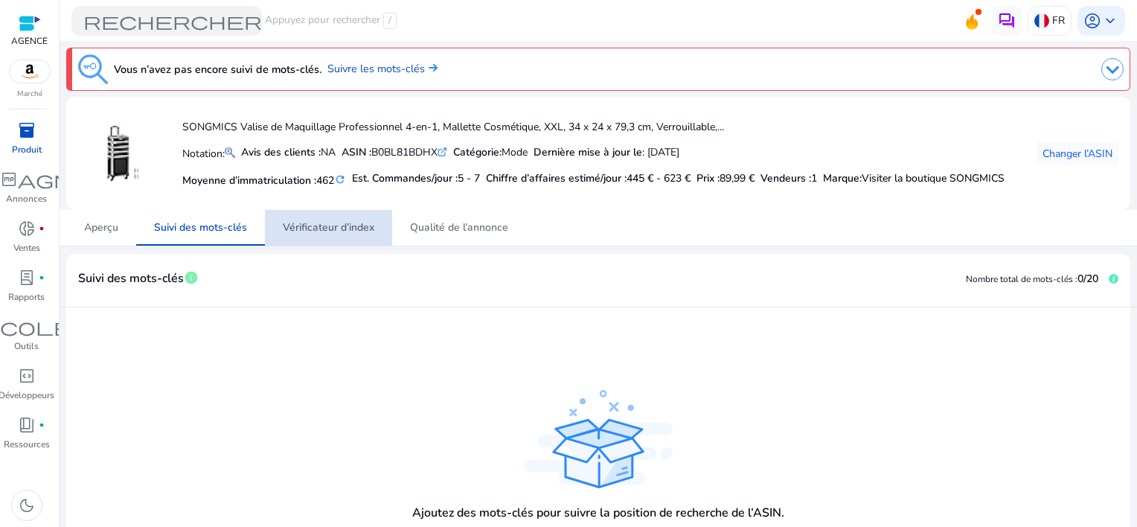
click at [342, 233] on span "Vérificateur d’index" at bounding box center [329, 227] width 92 height 10
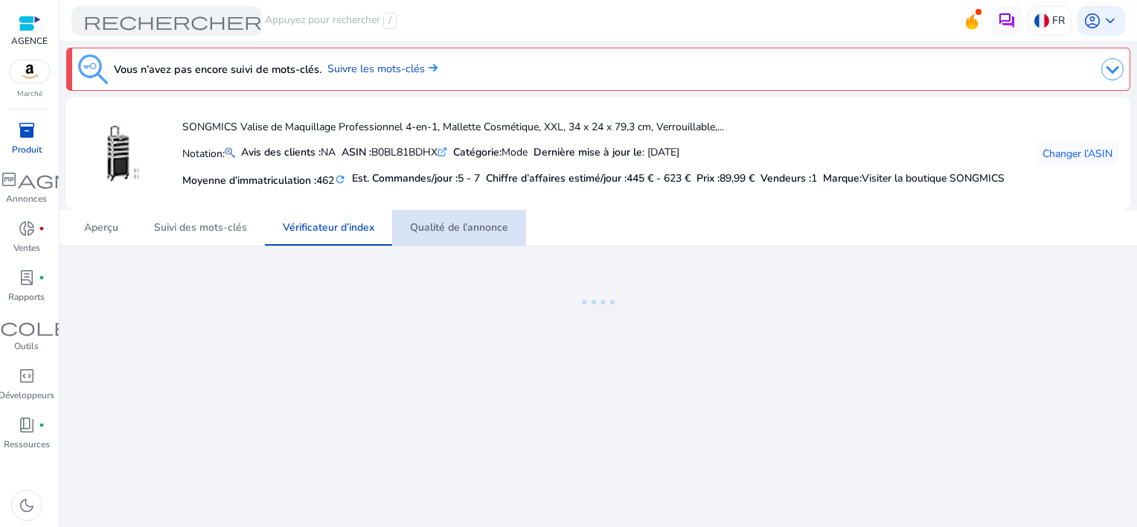
click at [472, 233] on span "Qualité de l’annonce" at bounding box center [459, 227] width 98 height 10
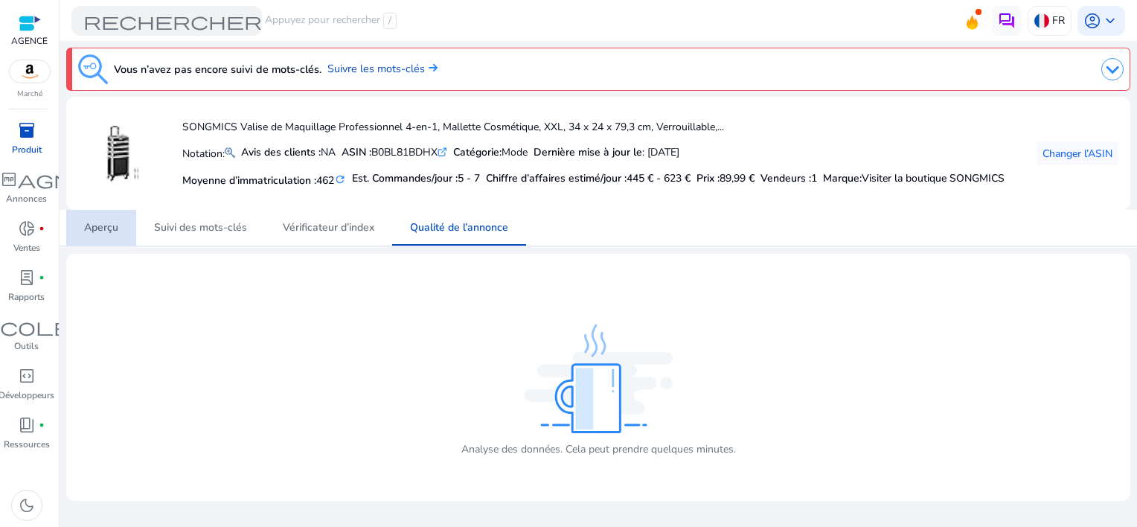
click at [114, 233] on span "Aperçu" at bounding box center [101, 227] width 34 height 10
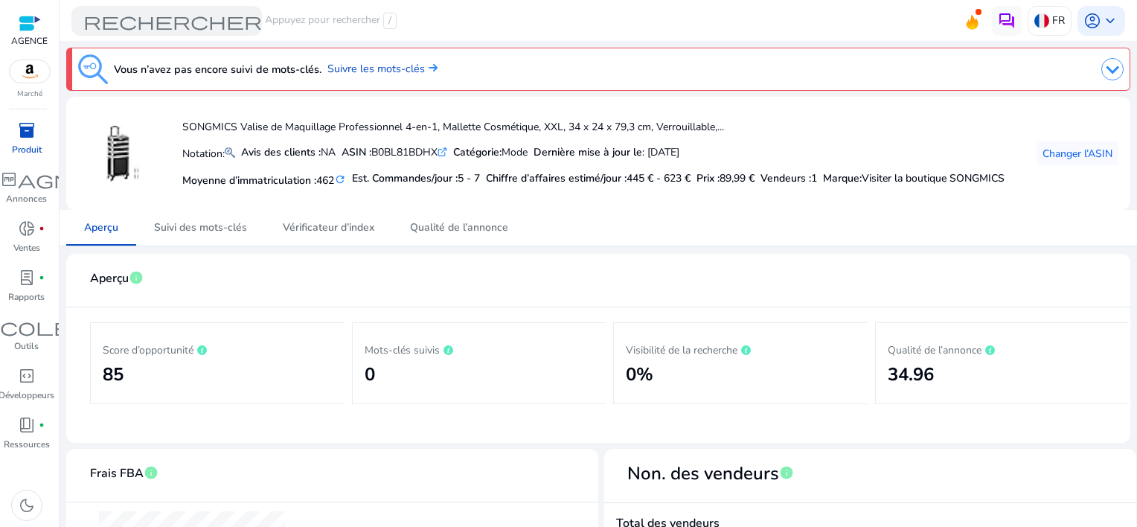
click at [1101, 68] on img at bounding box center [1112, 69] width 22 height 22
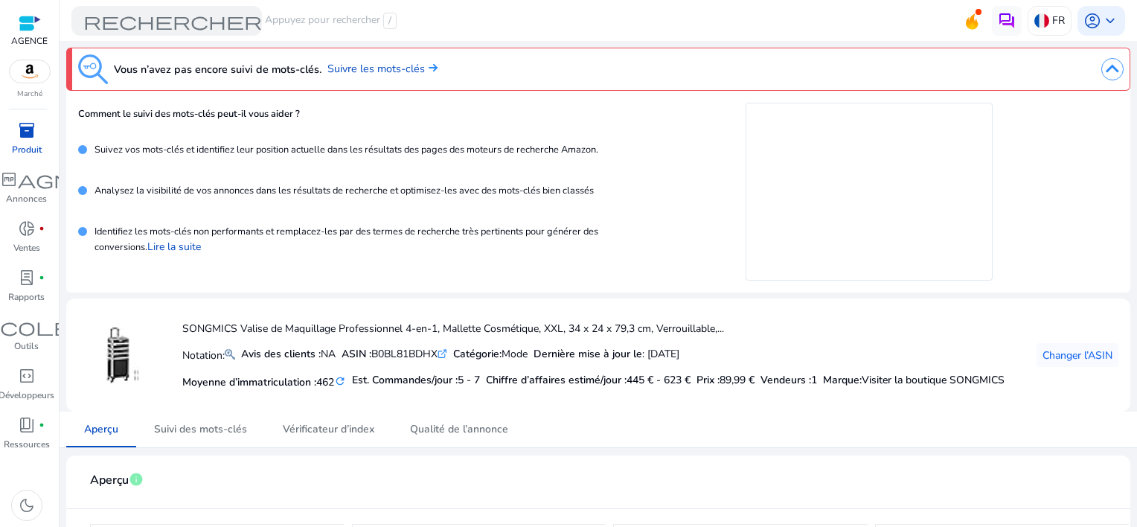
click at [1101, 68] on img at bounding box center [1112, 69] width 22 height 22
